Goal: Information Seeking & Learning: Learn about a topic

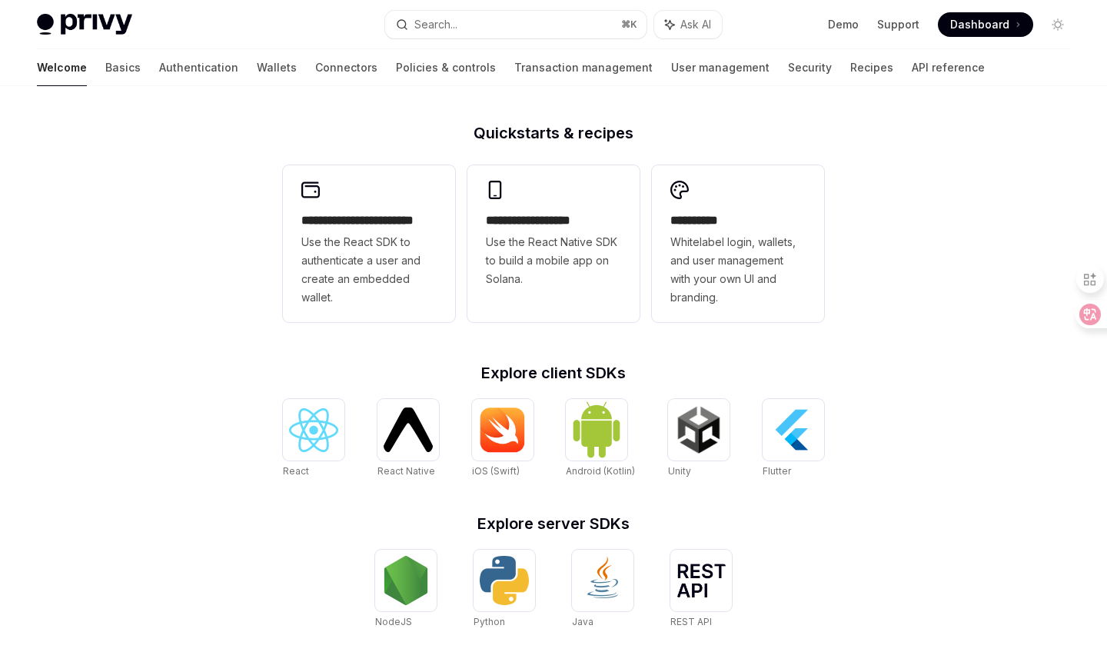
scroll to position [271, 0]
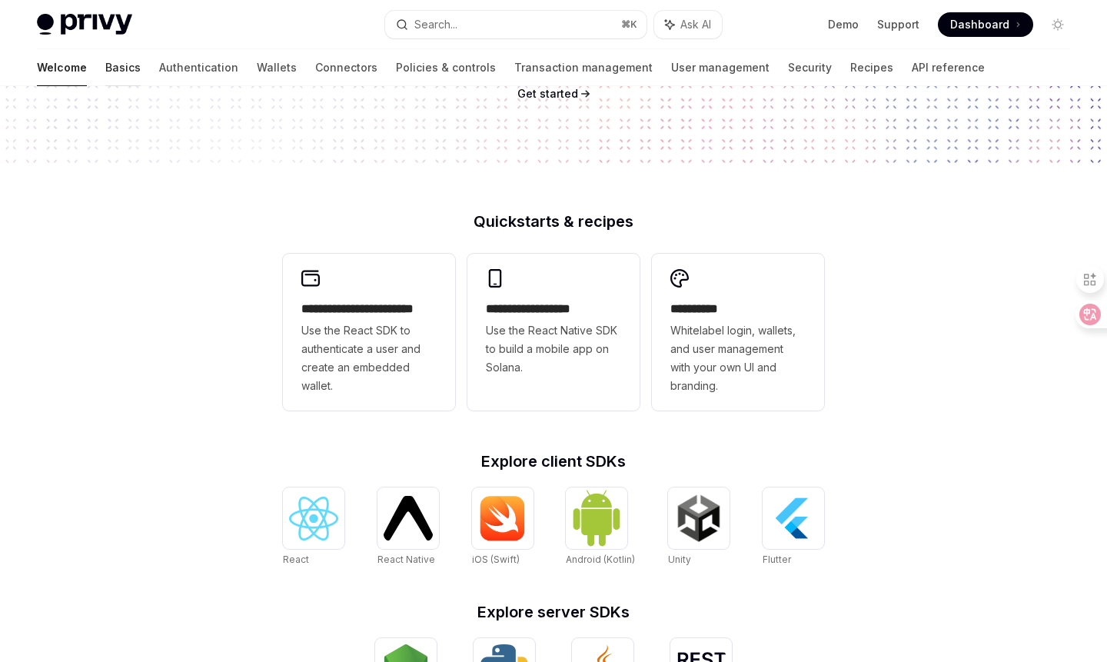
click at [105, 65] on link "Basics" at bounding box center [122, 67] width 35 height 37
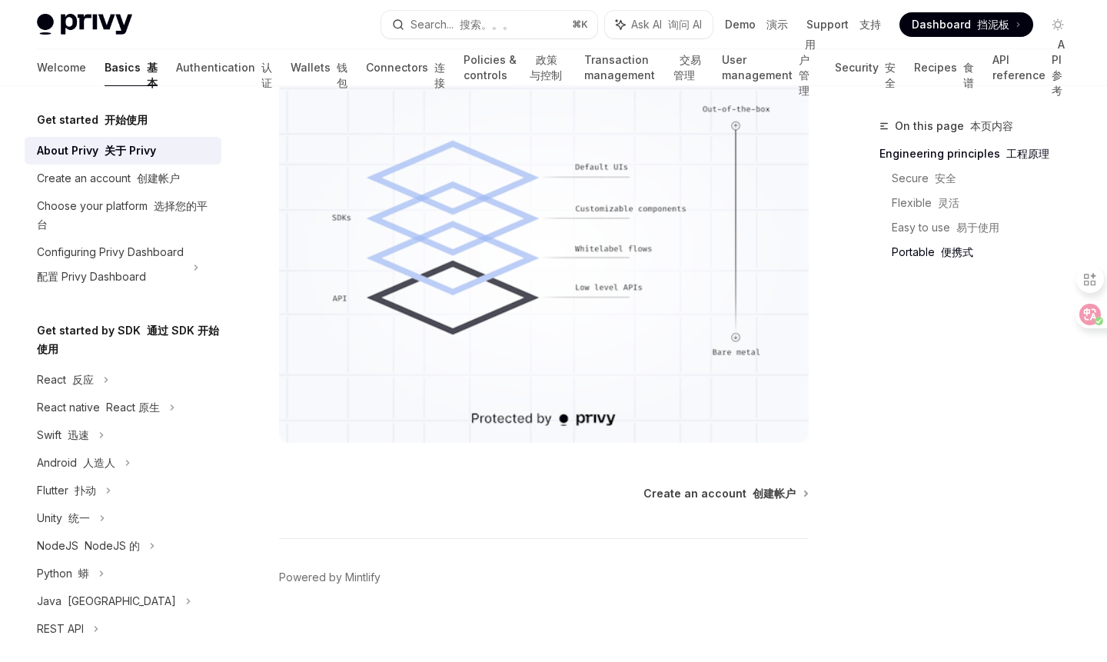
scroll to position [1873, 0]
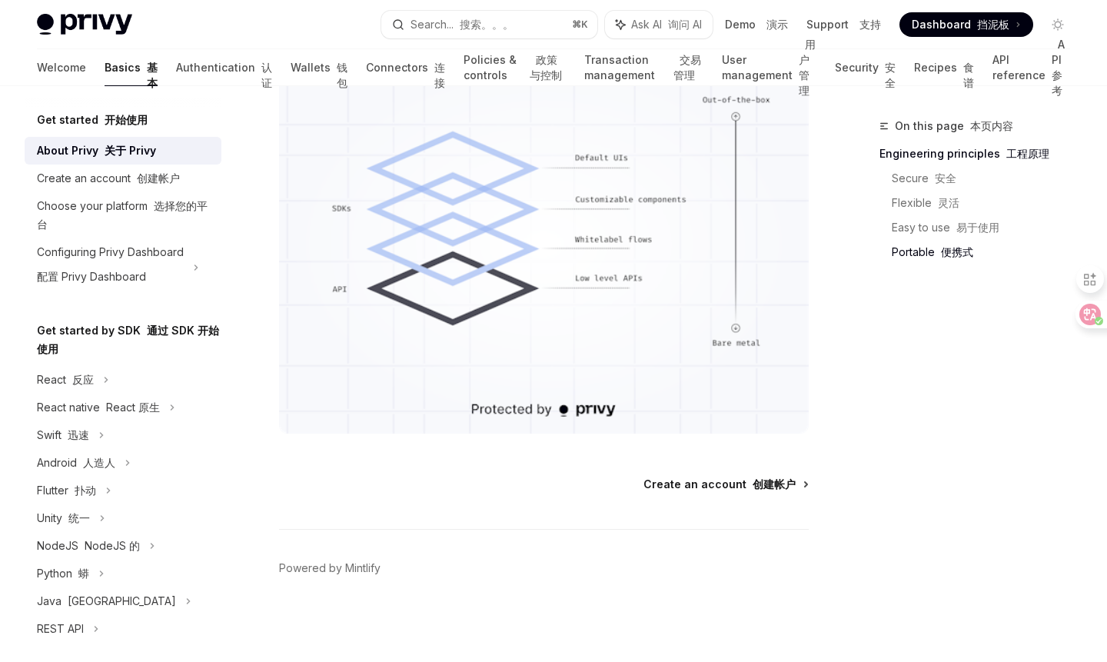
click at [710, 481] on span "Create an account 创建帐户" at bounding box center [720, 484] width 152 height 15
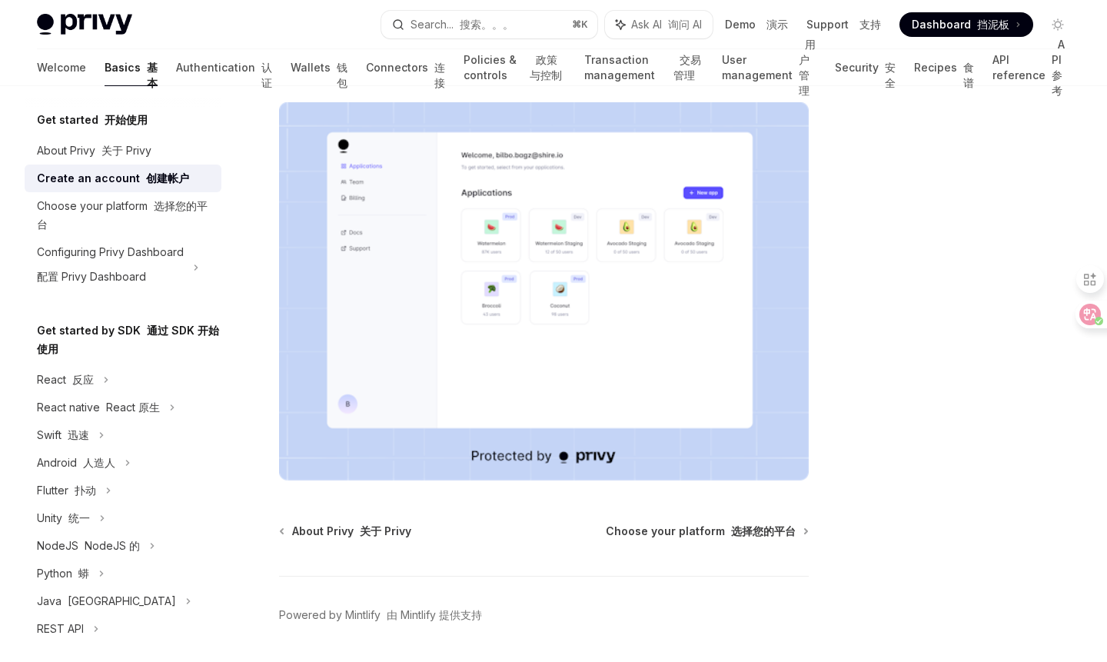
scroll to position [424, 0]
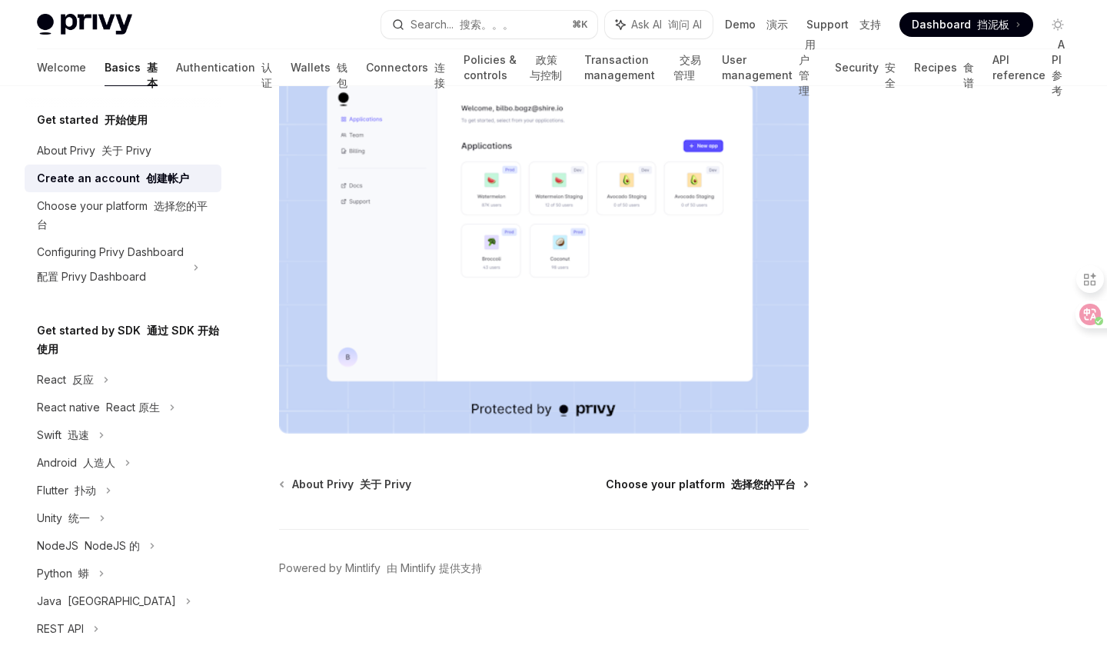
click at [674, 484] on span "Choose your platform 选择您的平台" at bounding box center [701, 484] width 190 height 15
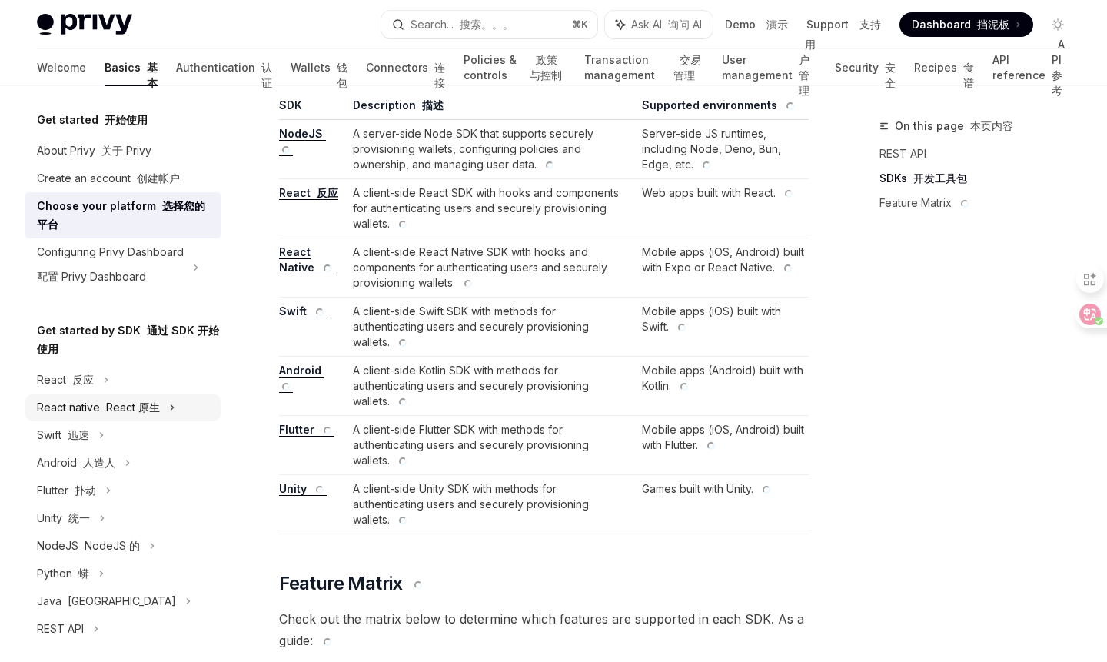
scroll to position [1010, 0]
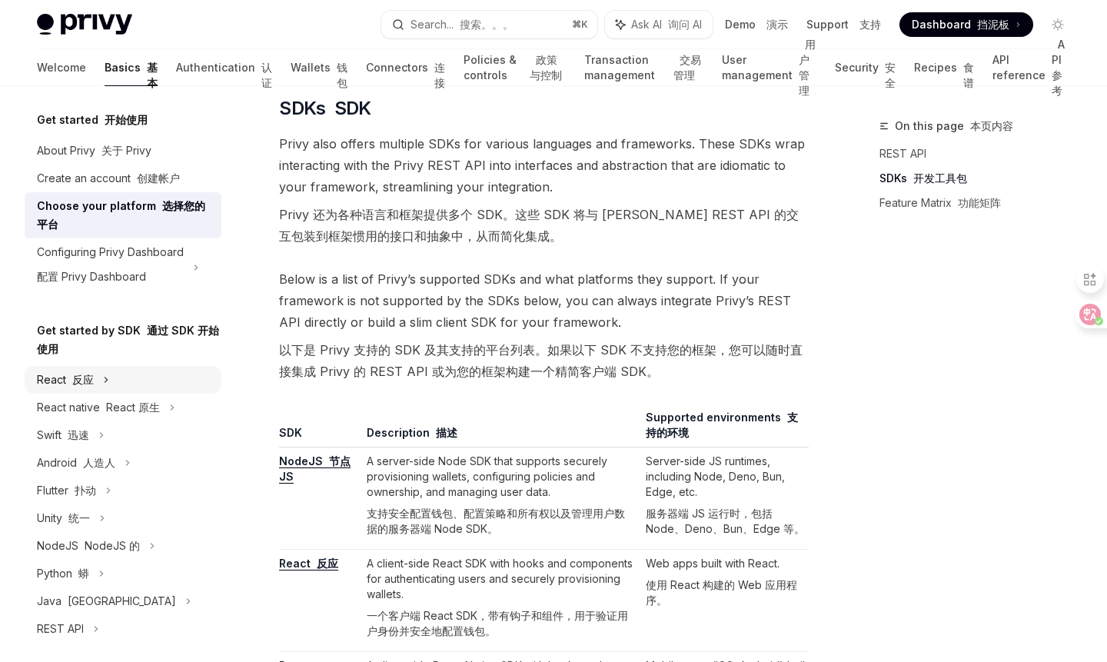
click at [126, 379] on div "React 反应" at bounding box center [123, 380] width 197 height 28
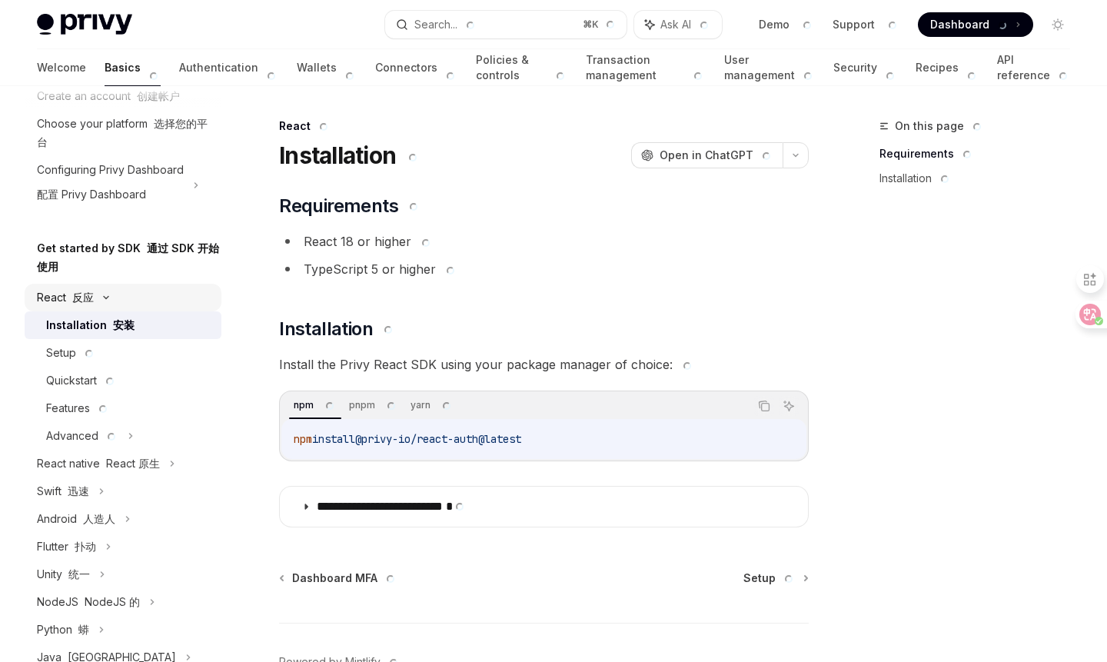
scroll to position [84, 0]
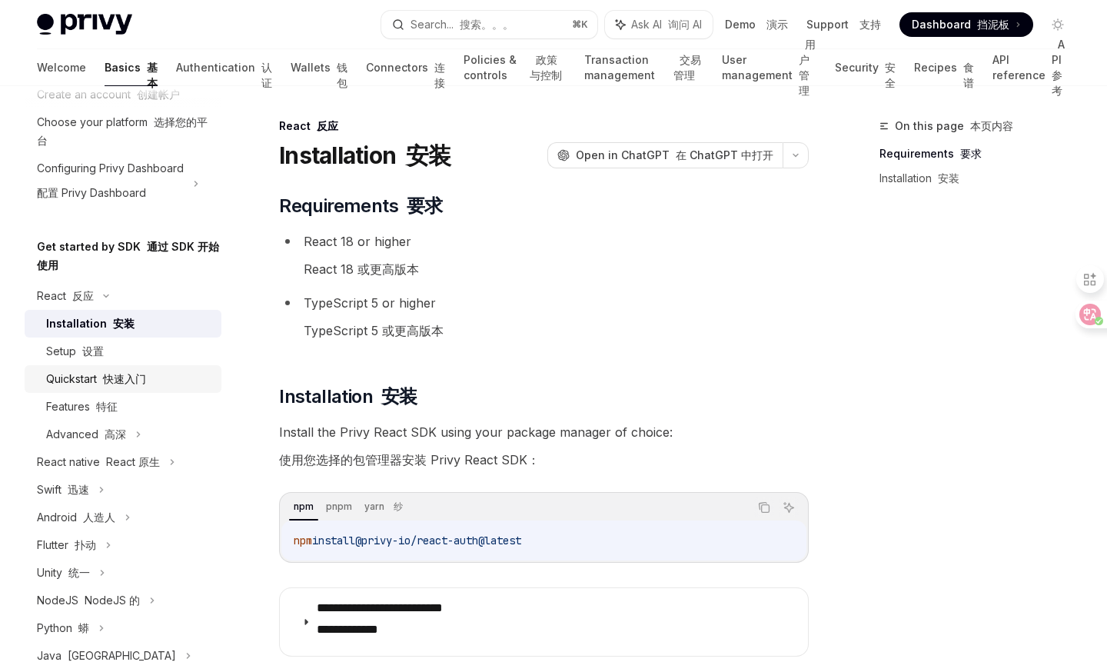
click at [122, 388] on div "Quickstart 快速入门" at bounding box center [96, 379] width 100 height 18
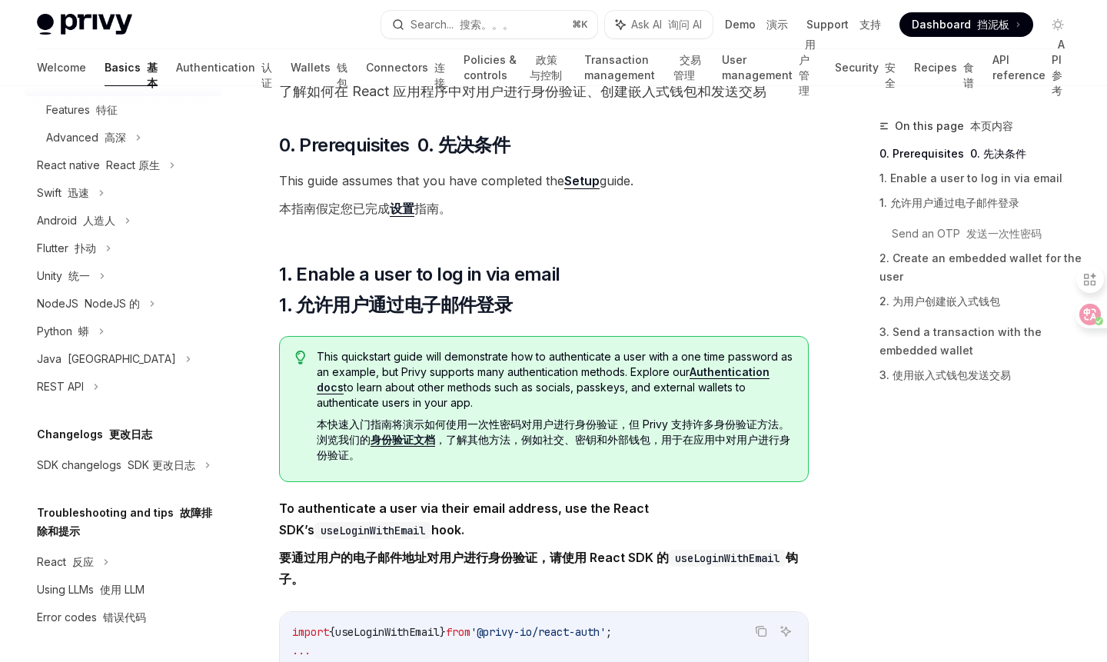
scroll to position [168, 0]
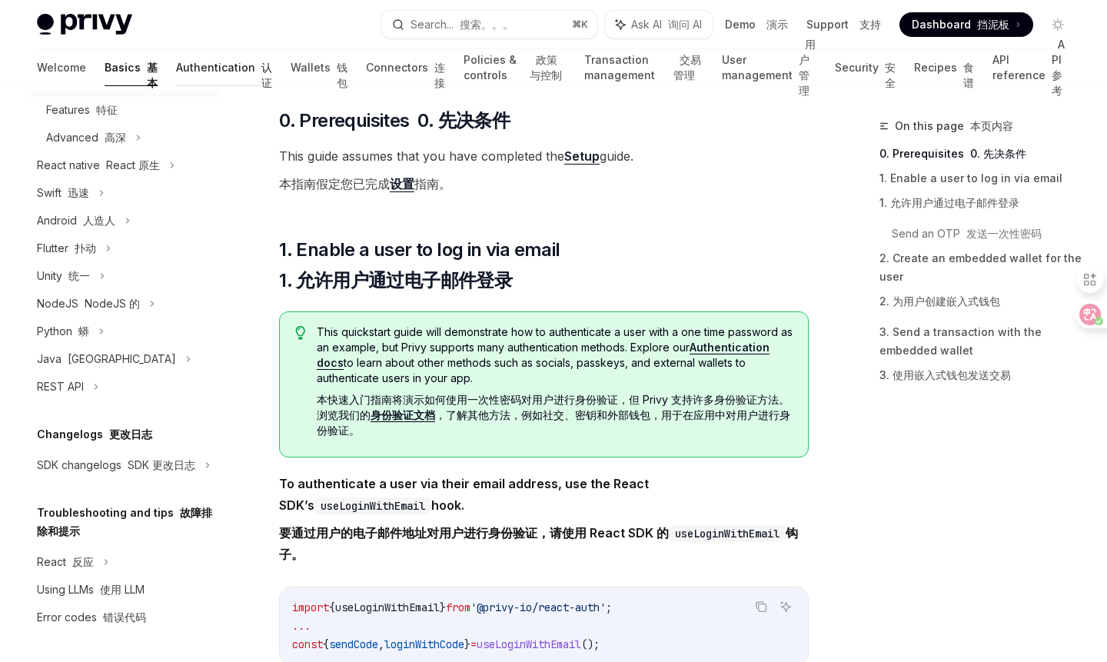
click at [176, 75] on link "Authentication 认证" at bounding box center [224, 67] width 96 height 37
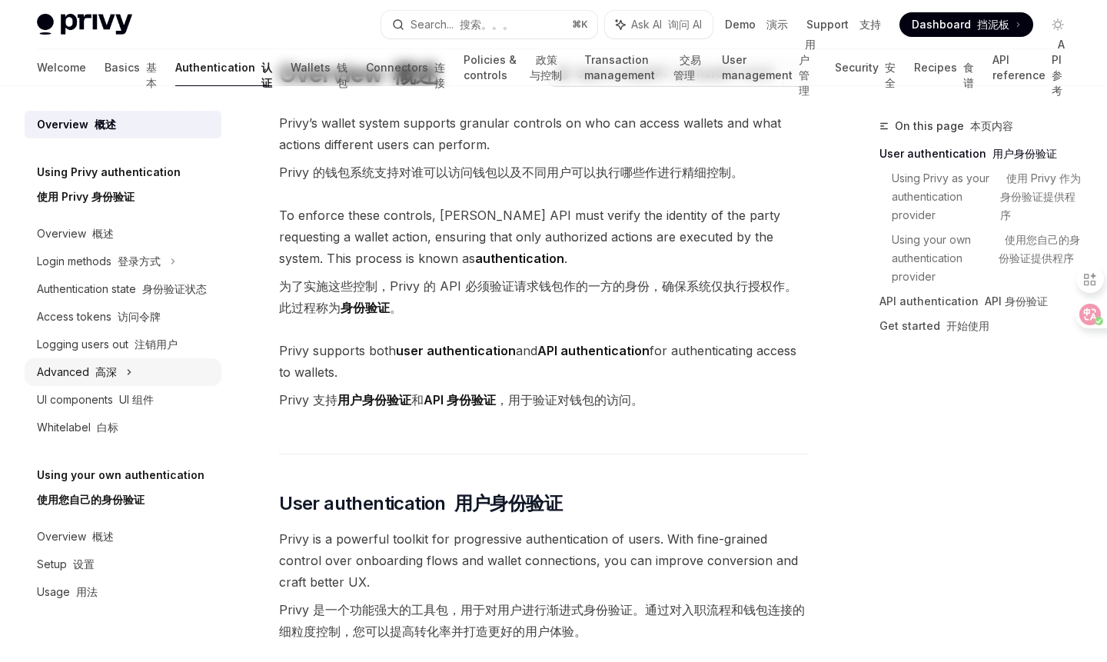
scroll to position [62, 0]
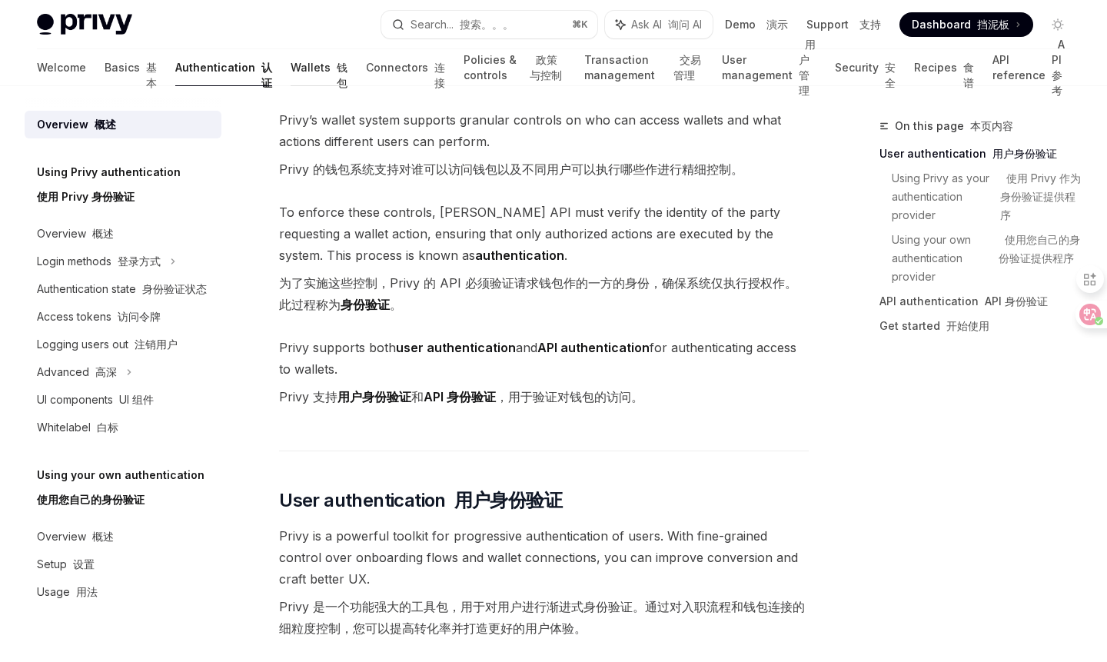
click at [291, 77] on link "Wallets 钱包" at bounding box center [319, 67] width 57 height 37
type textarea "*"
